Goal: Information Seeking & Learning: Learn about a topic

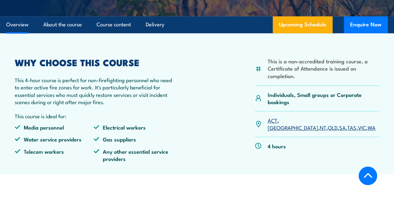
scroll to position [168, 0]
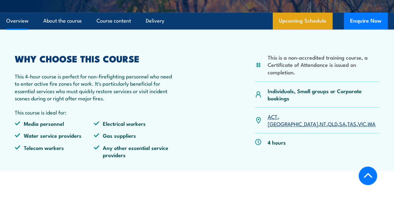
click at [295, 29] on link "Upcoming Schedule" at bounding box center [303, 21] width 60 height 17
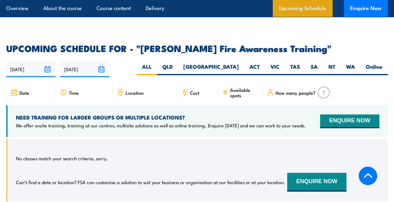
scroll to position [1000, 0]
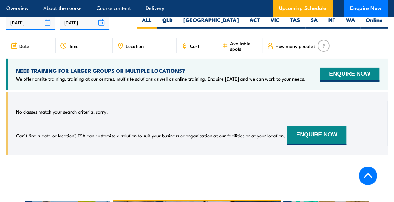
click at [16, 46] on icon at bounding box center [16, 45] width 0 height 0
click at [178, 24] on label "QLD" at bounding box center [167, 22] width 21 height 12
click at [177, 20] on input "QLD" at bounding box center [175, 18] width 4 height 4
radio input "true"
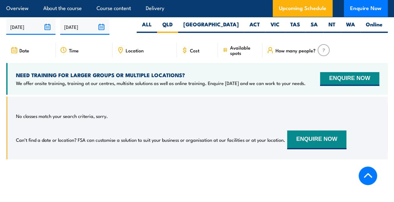
scroll to position [1000, 0]
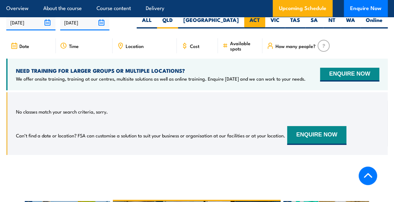
click at [255, 21] on label "ACT" at bounding box center [254, 22] width 21 height 12
click at [260, 20] on input "ACT" at bounding box center [262, 18] width 4 height 4
radio input "true"
click at [274, 24] on label "VIC" at bounding box center [275, 22] width 20 height 12
click at [280, 20] on input "VIC" at bounding box center [282, 18] width 4 height 4
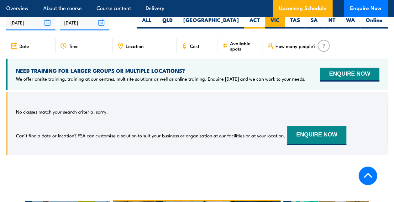
radio input "true"
click at [297, 24] on label "TAS" at bounding box center [295, 22] width 20 height 12
click at [300, 20] on input "TAS" at bounding box center [302, 18] width 4 height 4
radio input "true"
click at [317, 23] on label "SA" at bounding box center [314, 22] width 18 height 12
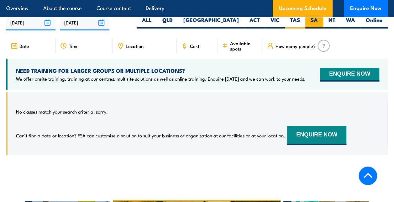
click at [318, 20] on input "SA" at bounding box center [320, 18] width 4 height 4
radio input "true"
click at [372, 22] on label "Online" at bounding box center [374, 22] width 27 height 12
click at [382, 20] on input "Online" at bounding box center [384, 18] width 4 height 4
radio input "true"
